Goal: Task Accomplishment & Management: Manage account settings

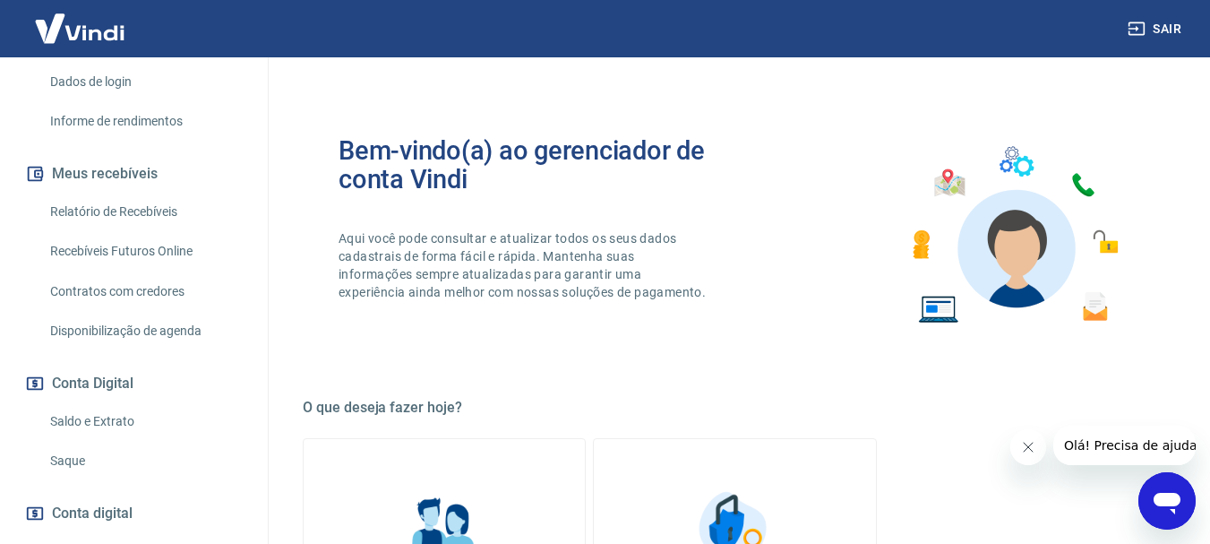
scroll to position [358, 0]
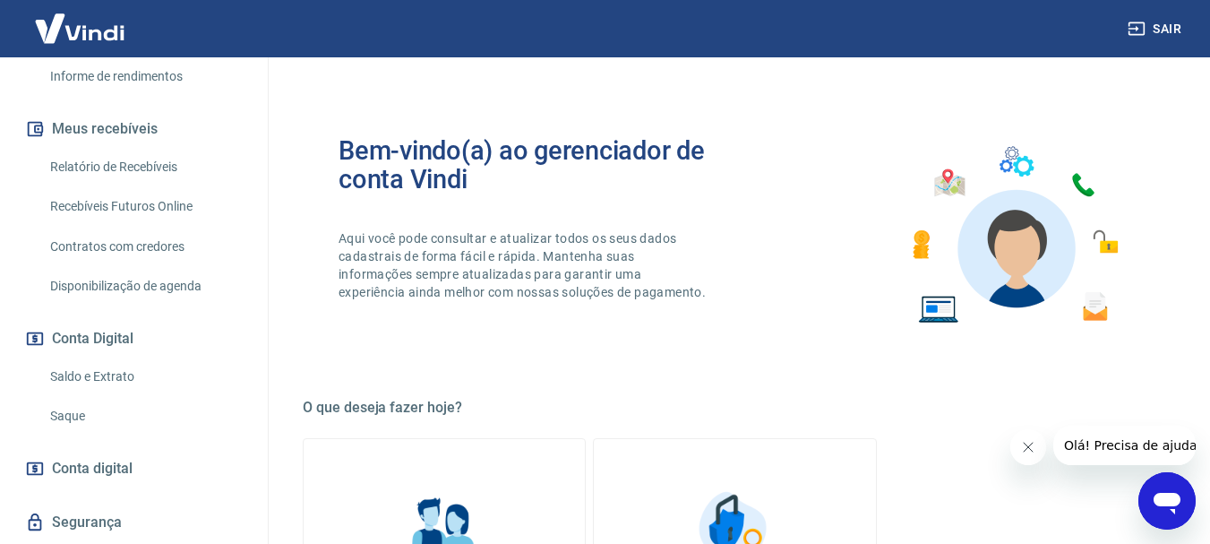
click at [95, 380] on link "Saldo e Extrato" at bounding box center [144, 376] width 203 height 37
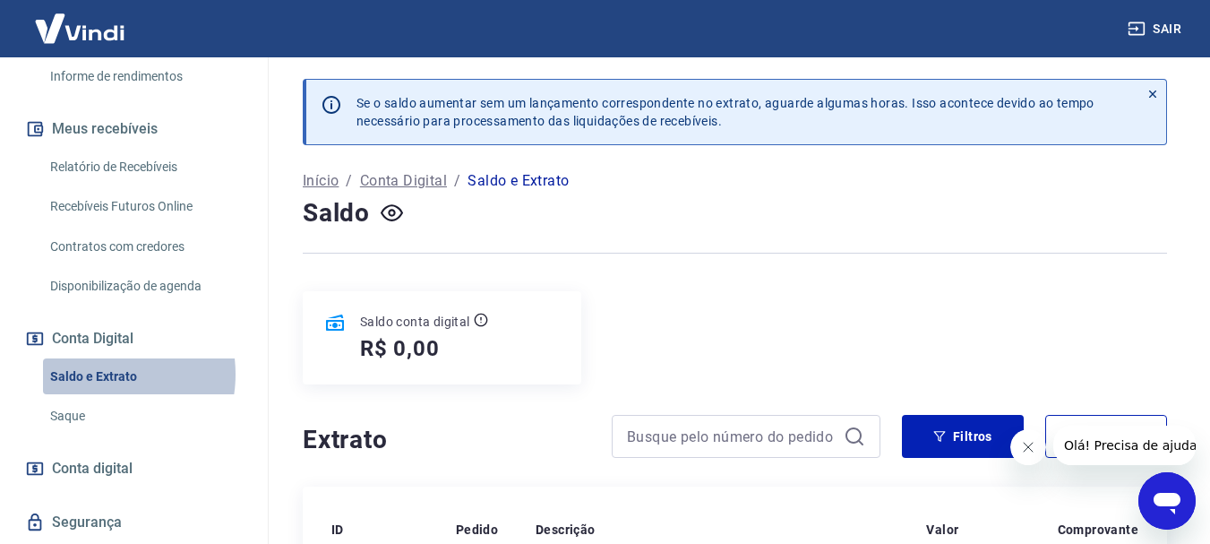
click at [91, 374] on link "Saldo e Extrato" at bounding box center [144, 376] width 203 height 37
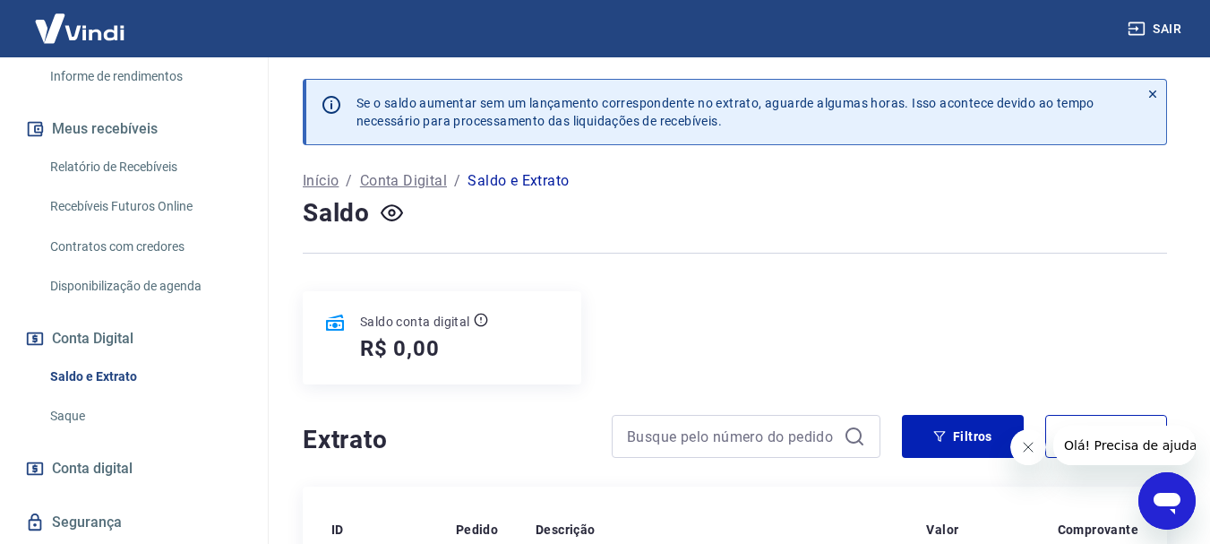
scroll to position [410, 0]
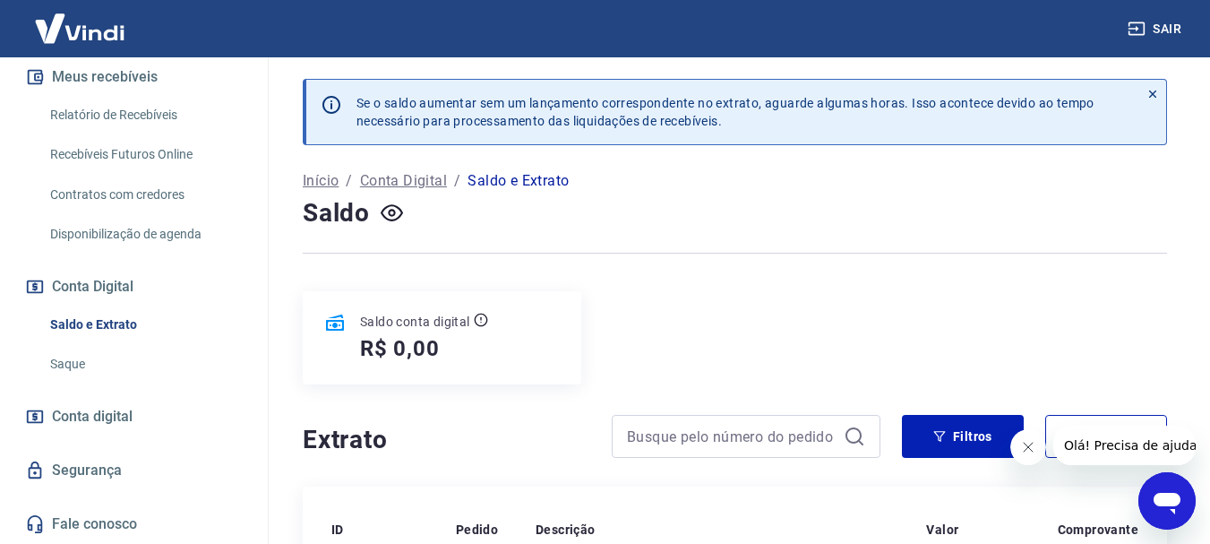
click at [64, 370] on link "Saque" at bounding box center [144, 364] width 203 height 37
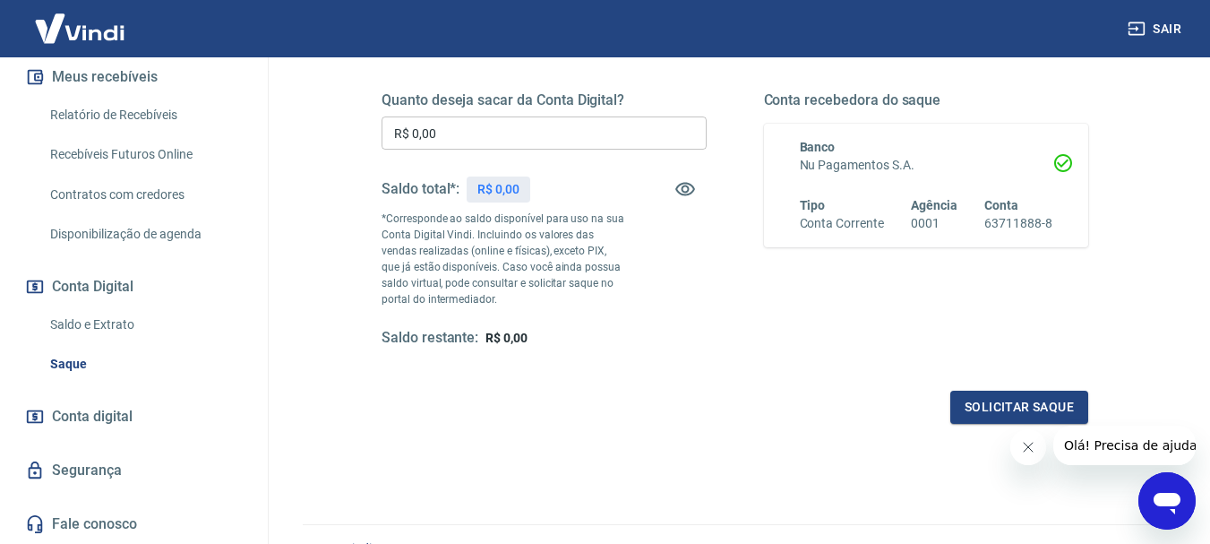
scroll to position [358, 0]
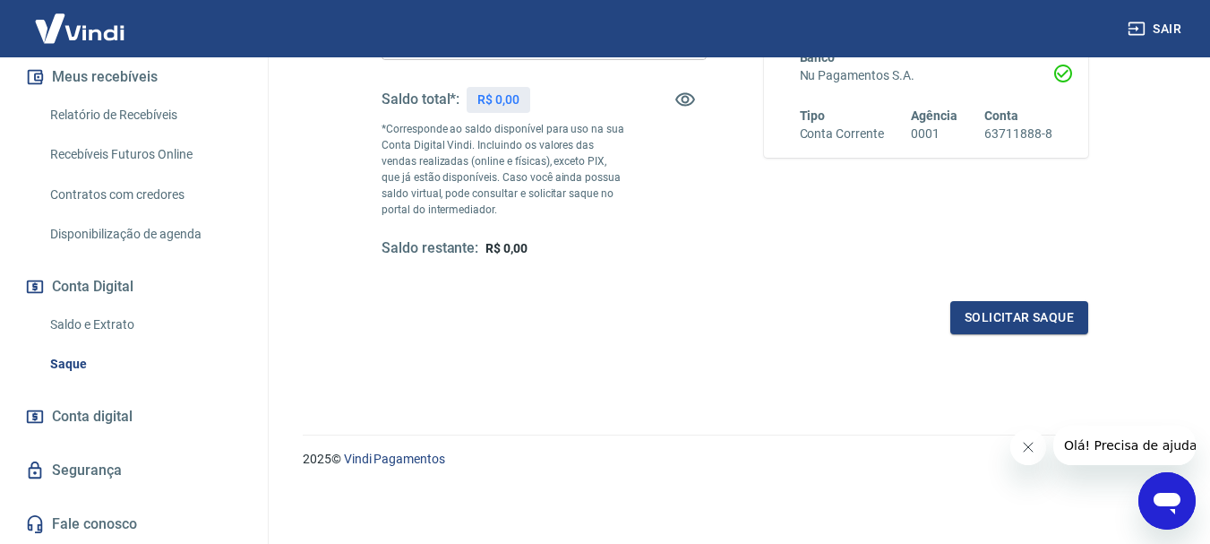
click at [100, 414] on span "Conta digital" at bounding box center [92, 416] width 81 height 25
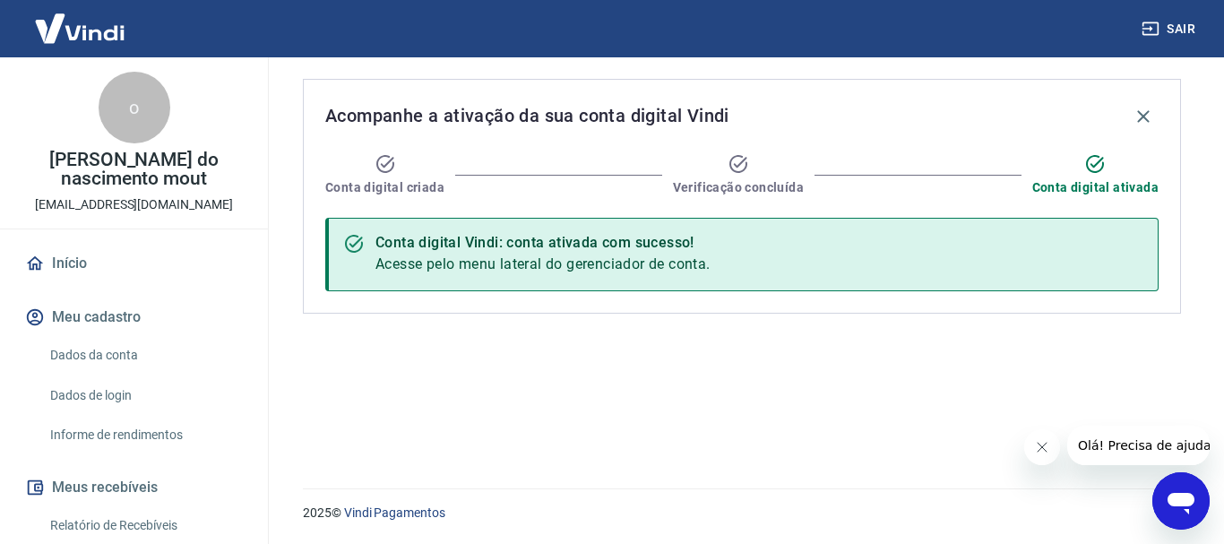
click at [85, 257] on link "Início" at bounding box center [134, 263] width 225 height 39
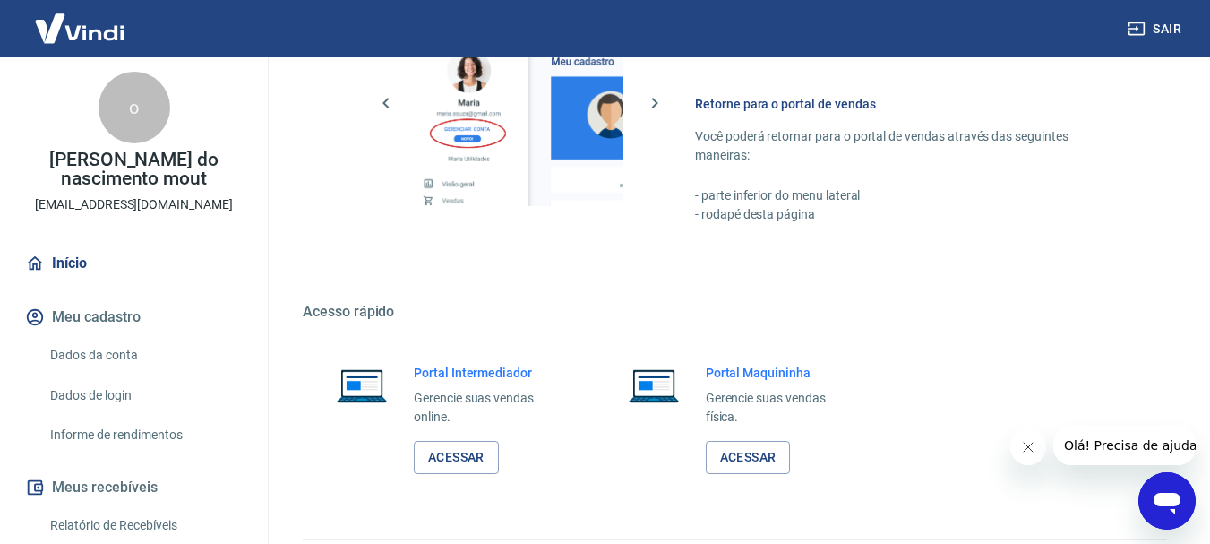
scroll to position [926, 0]
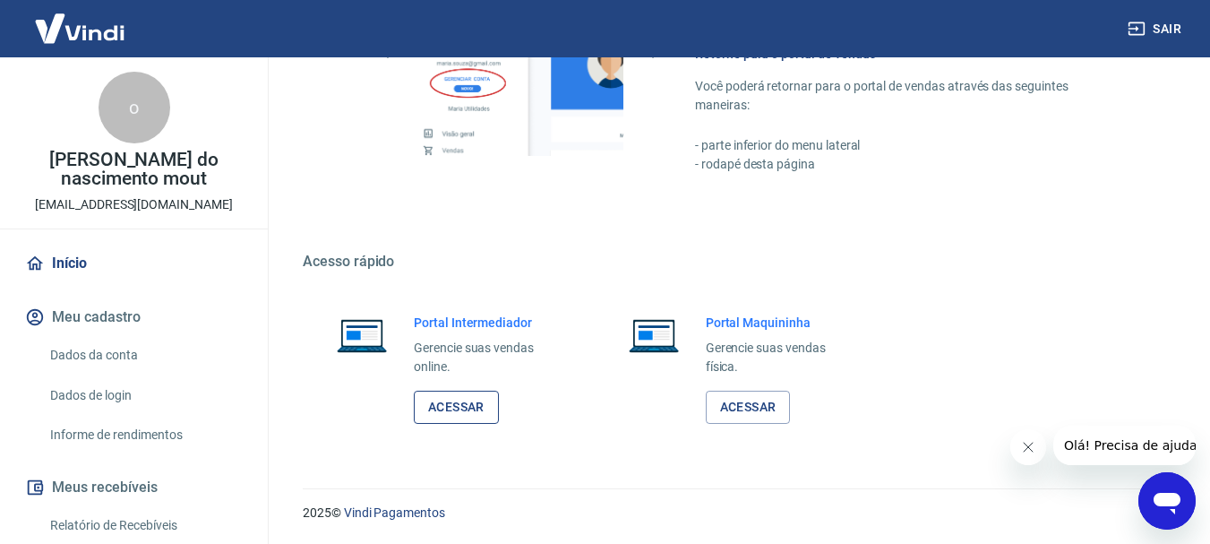
click at [452, 409] on link "Acessar" at bounding box center [456, 407] width 85 height 33
